Goal: Go to known website: Access a specific website the user already knows

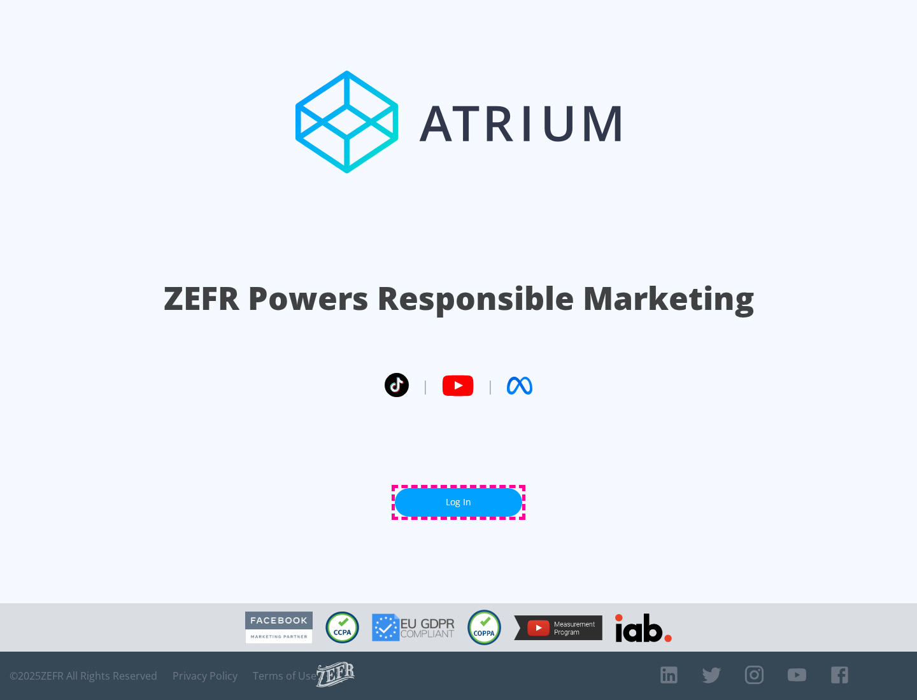
click at [458, 502] on link "Log In" at bounding box center [458, 502] width 127 height 29
